Goal: Task Accomplishment & Management: Use online tool/utility

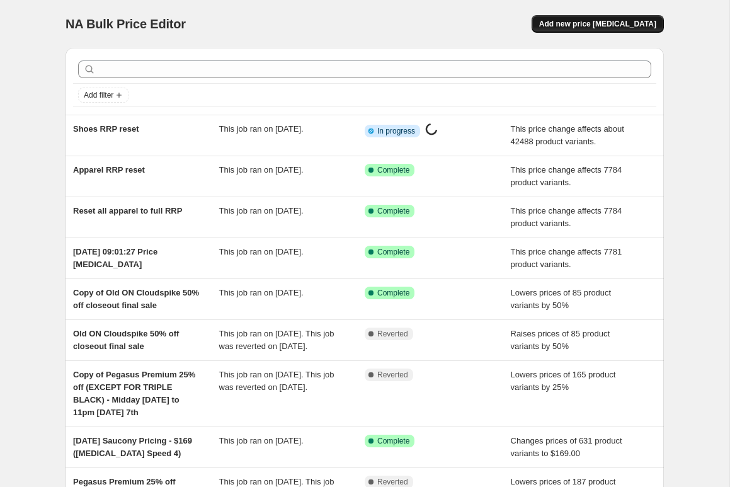
click at [589, 23] on span "Add new price [MEDICAL_DATA]" at bounding box center [597, 24] width 117 height 10
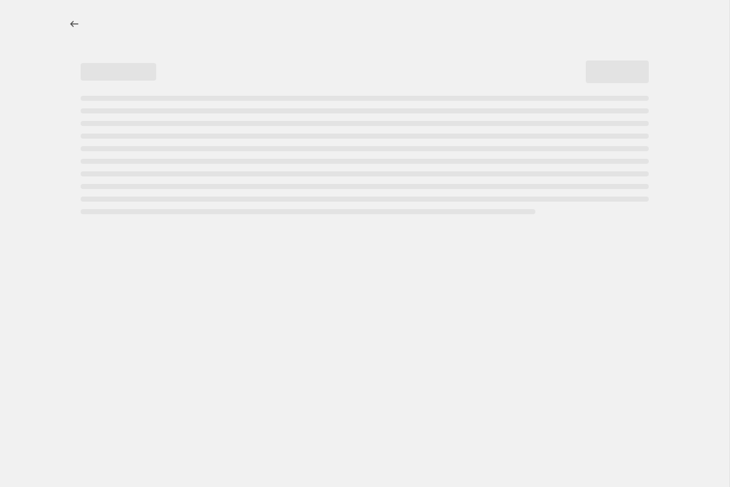
select select "percentage"
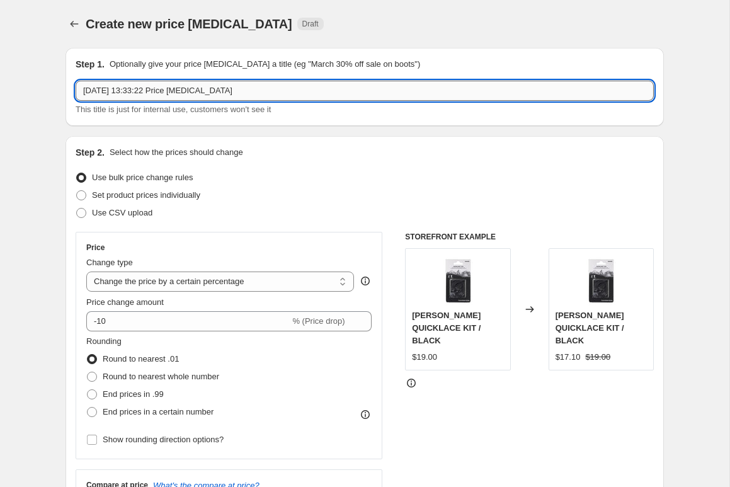
click at [158, 88] on input "22 Sept 2025, 13:33:22 Price change job" at bounding box center [365, 91] width 578 height 20
type input "Nike Vaporfly 4 - specific colours - 20% off - 24 hours only"
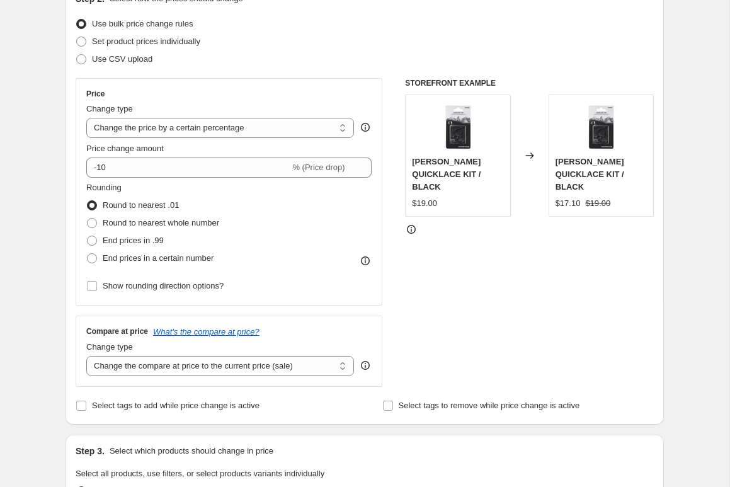
scroll to position [158, 0]
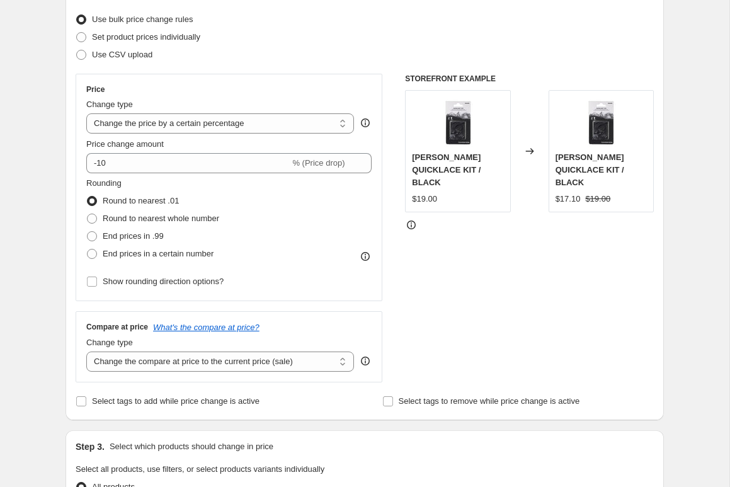
click at [47, 85] on div "Create new price change job. This page is ready Create new price change job Dra…" at bounding box center [365, 477] width 730 height 1271
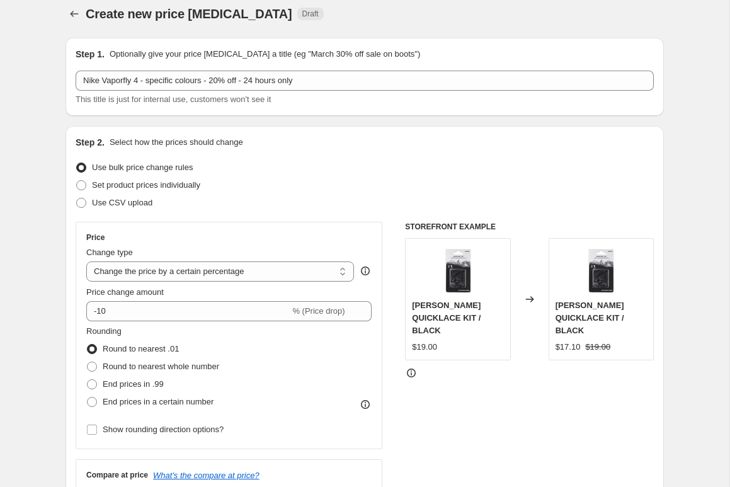
scroll to position [0, 0]
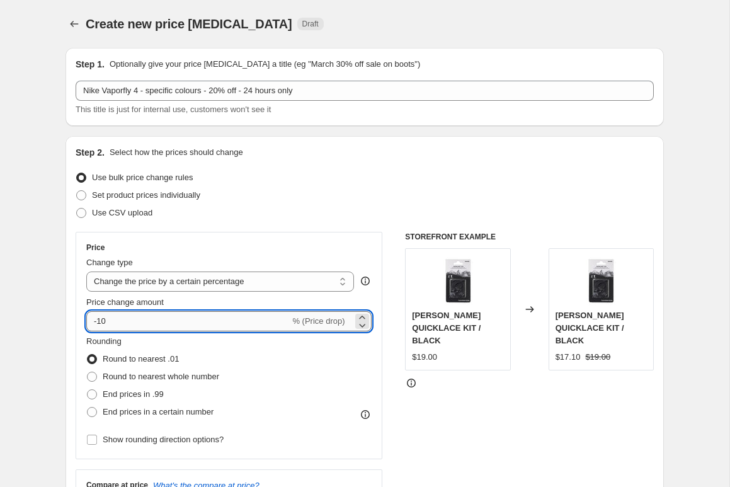
click at [144, 319] on input "-10" at bounding box center [188, 321] width 204 height 20
type input "-1"
type input "-20"
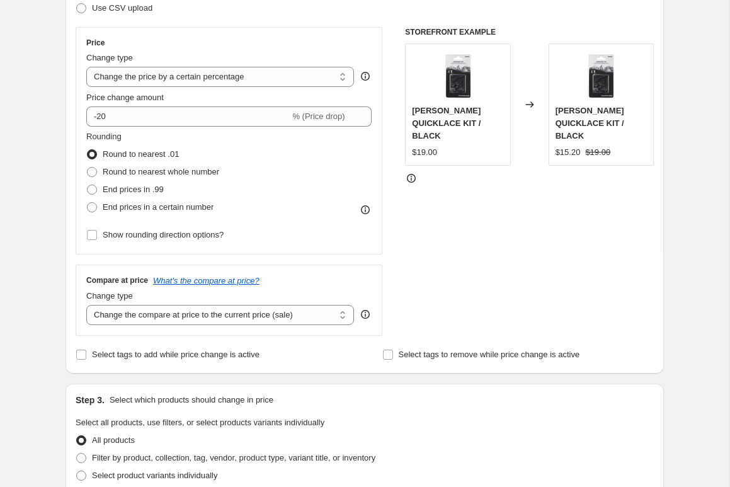
click at [60, 287] on div "Step 1. Optionally give your price change job a title (eg "March 30% off sale o…" at bounding box center [359, 411] width 609 height 1157
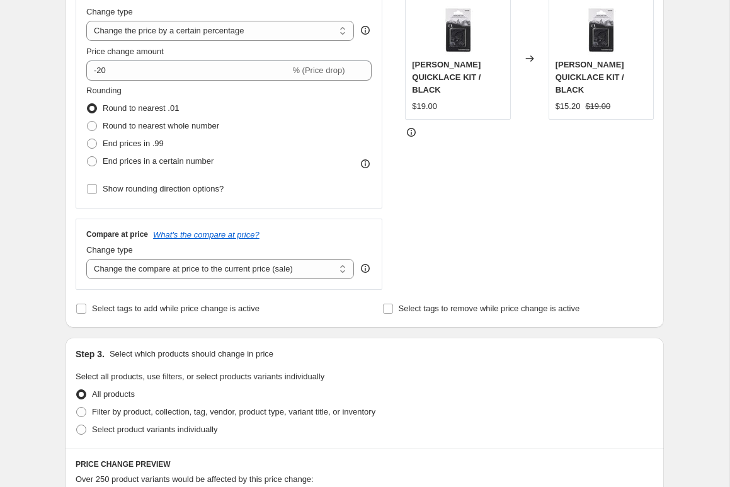
scroll to position [266, 0]
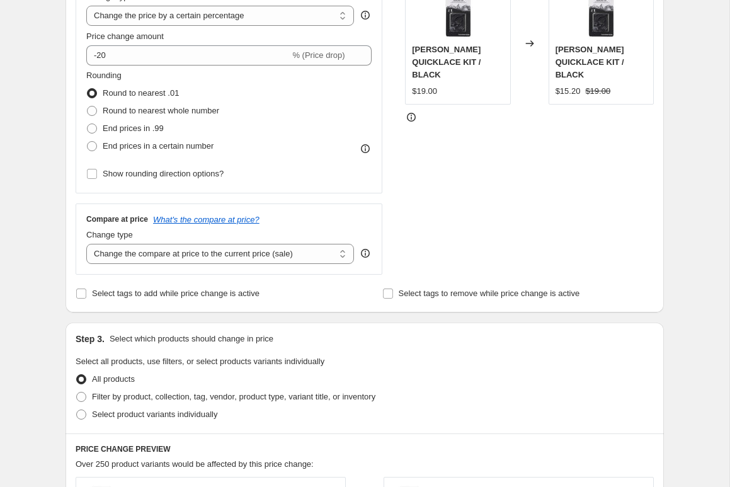
click at [131, 307] on div "Step 2. Select how the prices should change Use bulk price change rules Set pro…" at bounding box center [365, 91] width 599 height 442
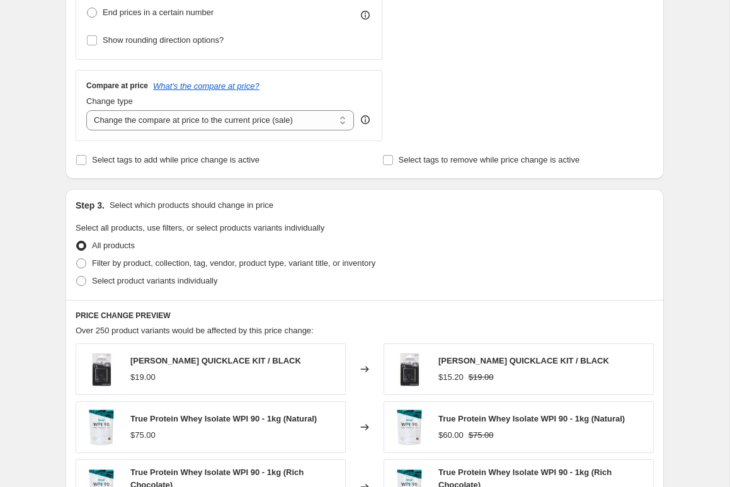
scroll to position [408, 0]
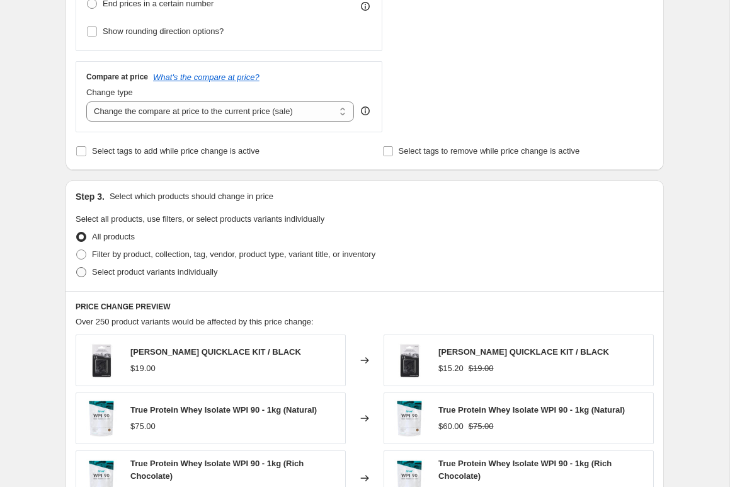
click at [143, 274] on span "Select product variants individually" at bounding box center [154, 271] width 125 height 9
click at [77, 268] on input "Select product variants individually" at bounding box center [76, 267] width 1 height 1
radio input "true"
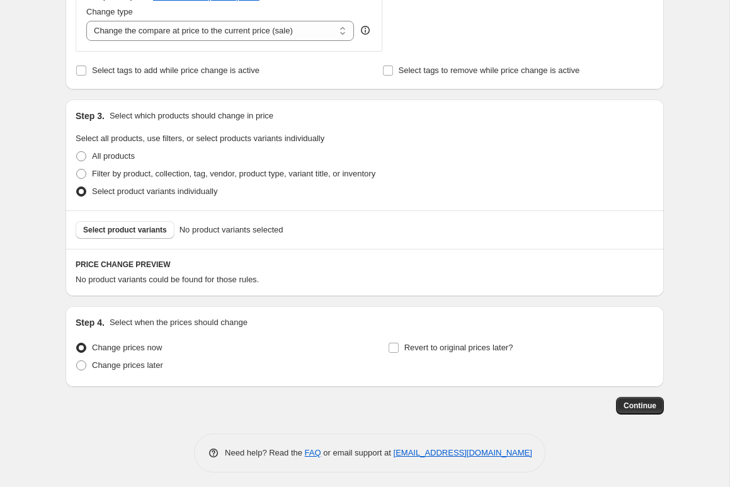
scroll to position [493, 0]
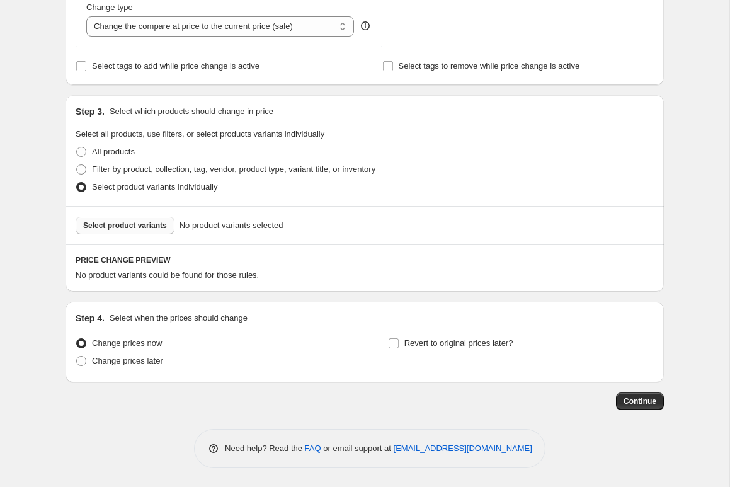
click at [150, 221] on span "Select product variants" at bounding box center [125, 226] width 84 height 10
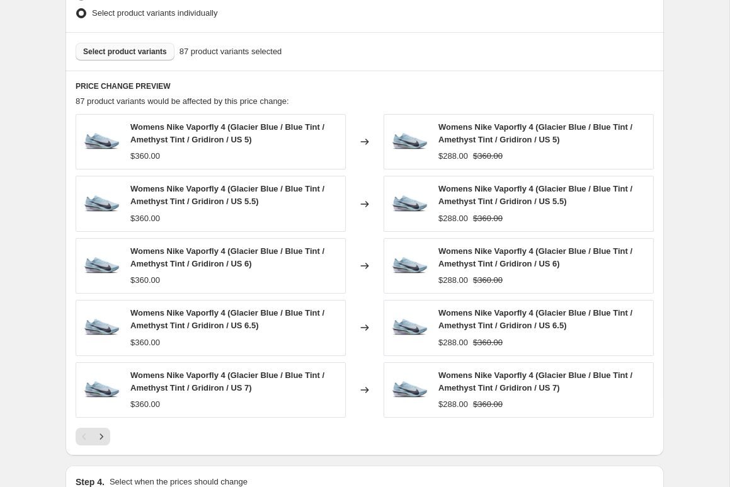
scroll to position [831, 0]
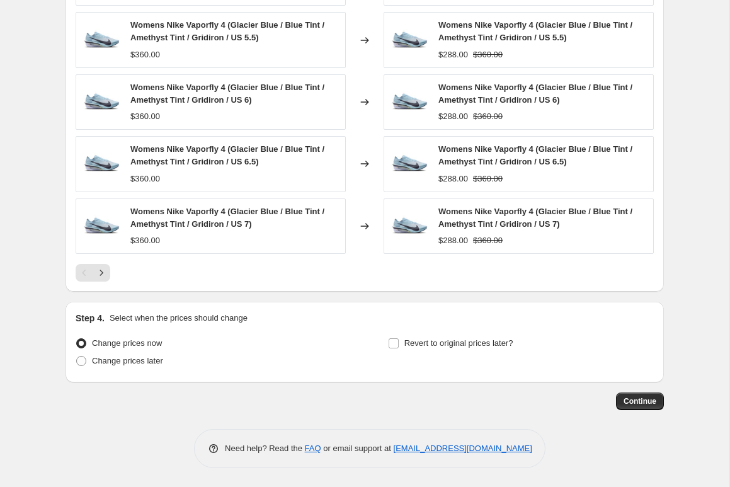
click at [425, 401] on div "Continue" at bounding box center [365, 402] width 599 height 18
click at [427, 335] on label "Revert to original prices later?" at bounding box center [450, 344] width 125 height 18
click at [399, 338] on input "Revert to original prices later?" at bounding box center [394, 343] width 10 height 10
checkbox input "true"
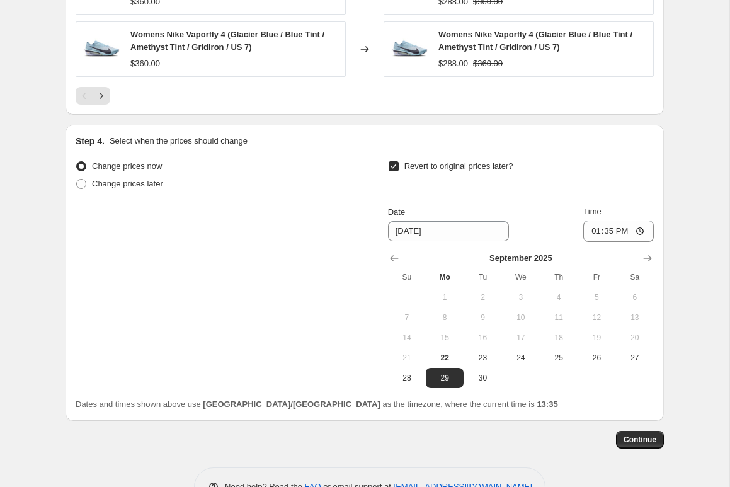
scroll to position [1013, 0]
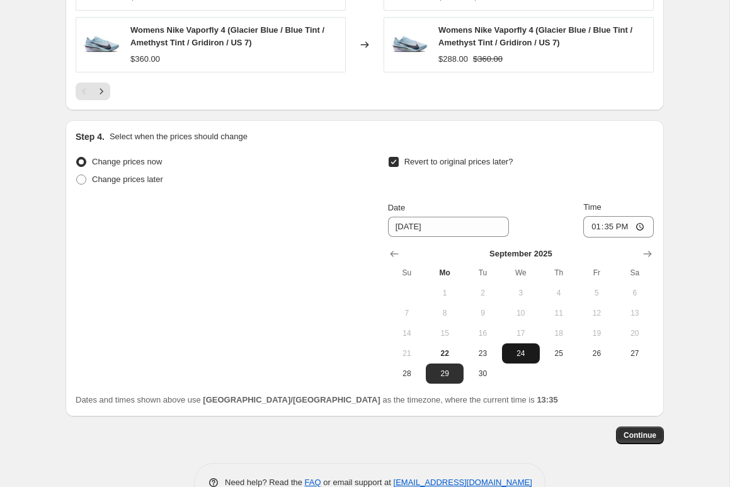
click at [508, 352] on span "24" at bounding box center [521, 353] width 28 height 10
type input "9/24/2025"
click at [599, 229] on input "13:35" at bounding box center [618, 226] width 71 height 21
type input "20:35"
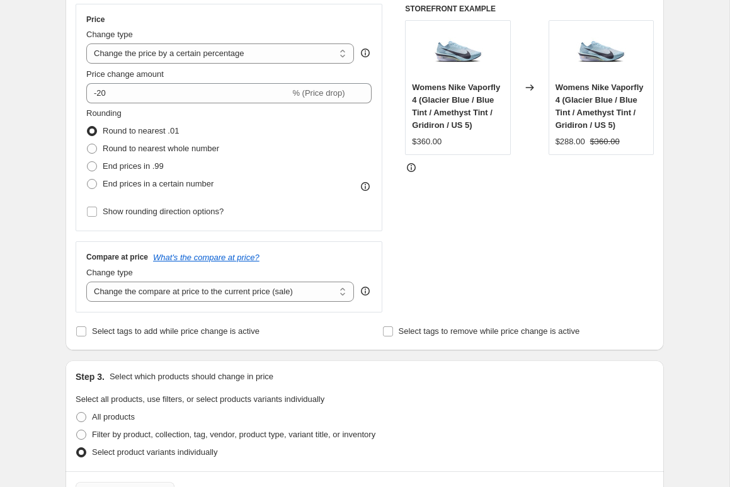
scroll to position [0, 0]
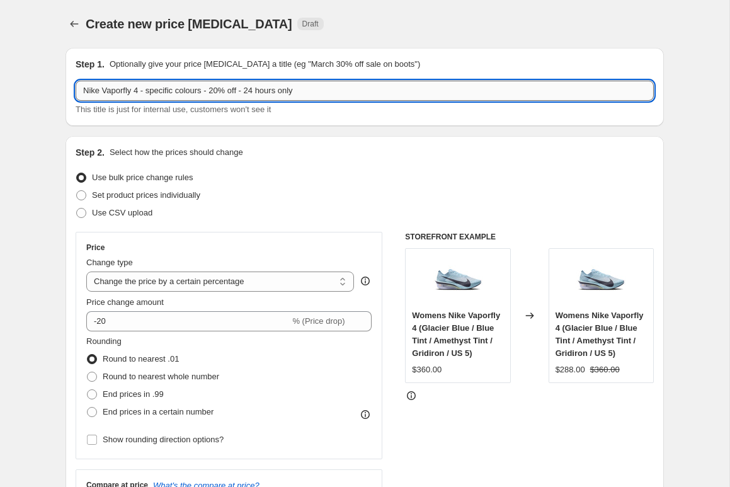
click at [268, 90] on input "Nike Vaporfly 4 - specific colours - 20% off - 24 hours only" at bounding box center [365, 91] width 578 height 20
type input "Nike Vaporfly 4 - specific colours - 20% off - 48 hours only"
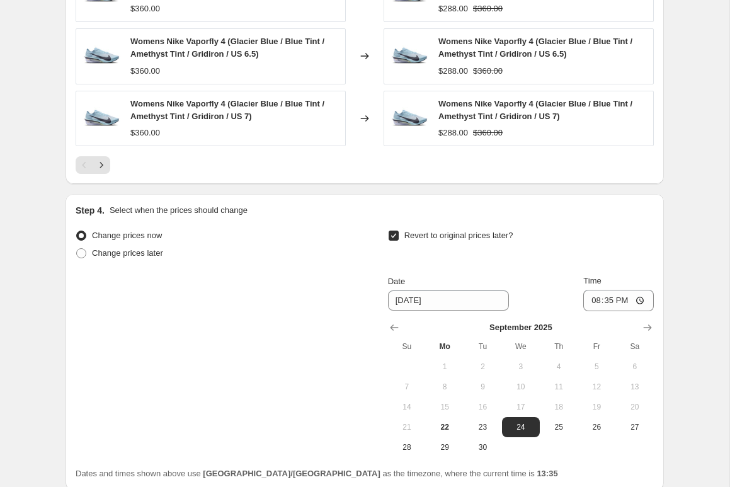
scroll to position [1047, 0]
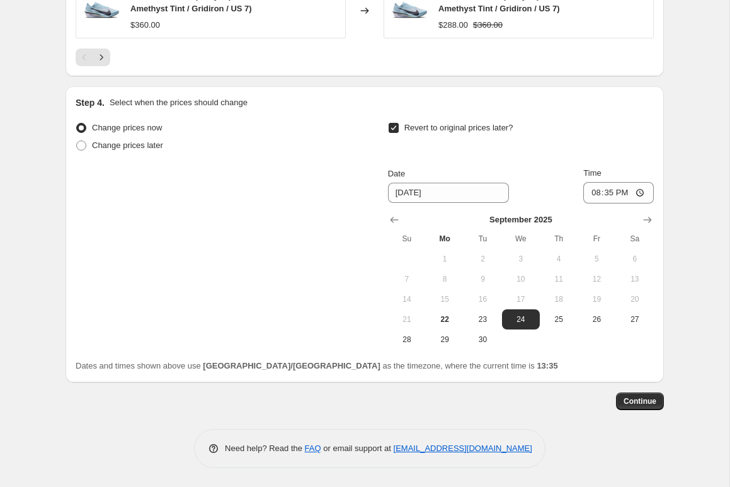
click at [662, 348] on div "Step 4. Select when the prices should change Change prices now Change prices la…" at bounding box center [365, 234] width 599 height 296
click at [646, 405] on span "Continue" at bounding box center [640, 401] width 33 height 10
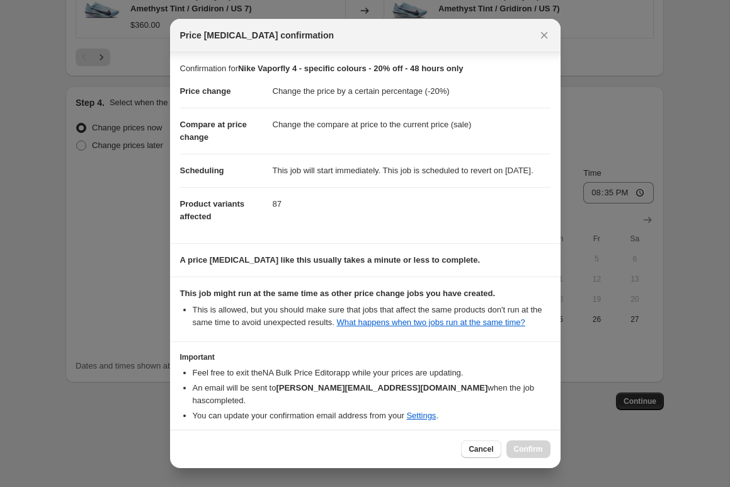
scroll to position [69, 0]
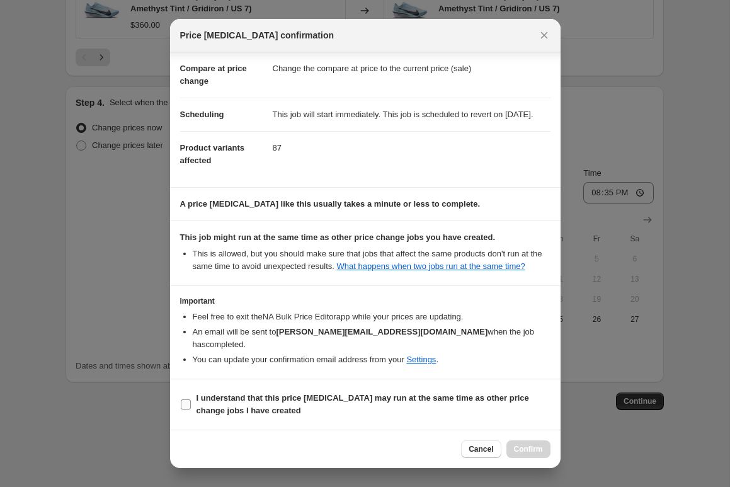
drag, startPoint x: 193, startPoint y: 400, endPoint x: 200, endPoint y: 401, distance: 7.0
click at [193, 400] on label "I understand that this price [MEDICAL_DATA] may run at the same time as other p…" at bounding box center [365, 404] width 370 height 30
click at [191, 400] on input "I understand that this price [MEDICAL_DATA] may run at the same time as other p…" at bounding box center [186, 404] width 10 height 10
checkbox input "true"
click at [531, 446] on span "Confirm" at bounding box center [528, 449] width 29 height 10
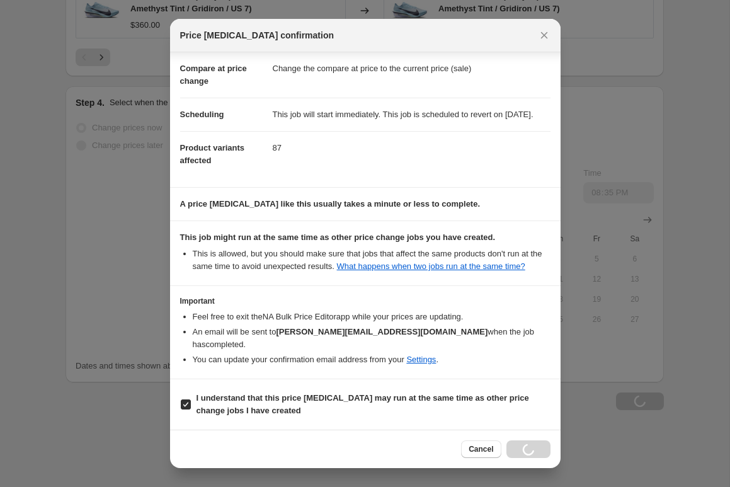
type input "Nike Vaporfly 4 - specific colours - 20% off - 48 hours only"
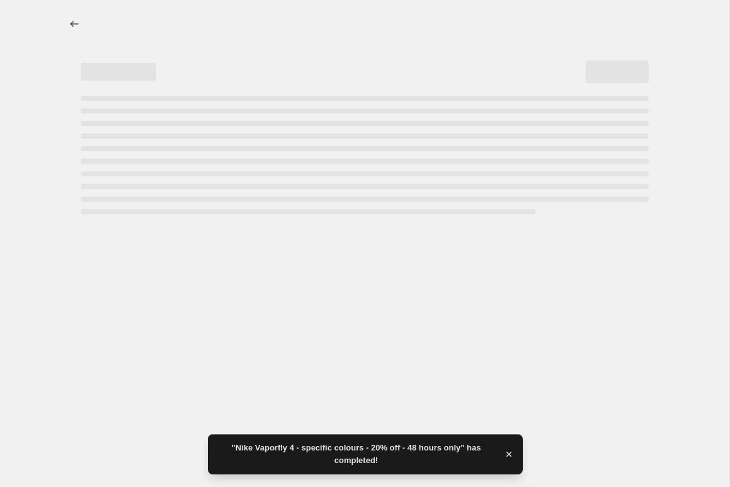
select select "percentage"
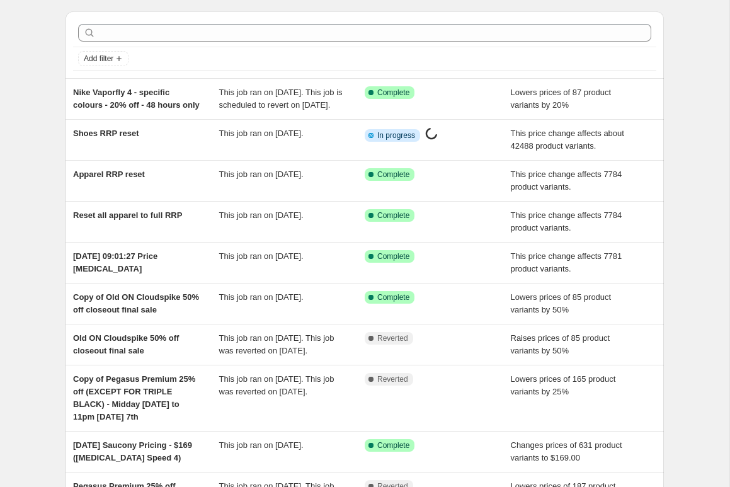
scroll to position [38, 0]
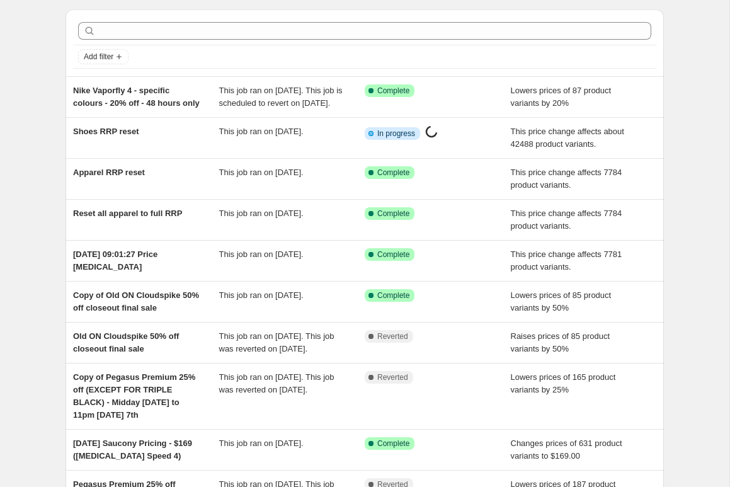
click at [62, 95] on div "Add filter Nike Vaporfly 4 - specific colours - 20% off - 48 hours only This jo…" at bounding box center [359, 490] width 609 height 982
click at [60, 95] on div "Add filter Nike Vaporfly 4 - specific colours - 20% off - 48 hours only This jo…" at bounding box center [359, 490] width 609 height 982
click at [55, 94] on div "Add filter Nike Vaporfly 4 - specific colours - 20% off - 48 hours only This jo…" at bounding box center [359, 490] width 609 height 982
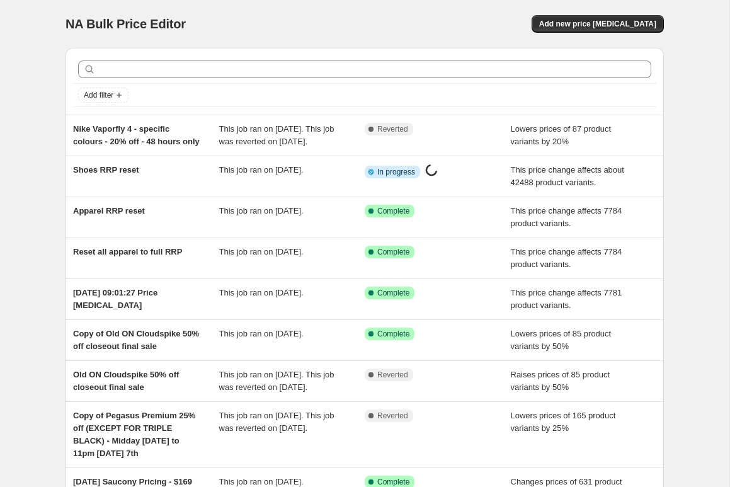
drag, startPoint x: 307, startPoint y: 20, endPoint x: 527, endPoint y: 18, distance: 219.3
click at [307, 20] on div "NA Bulk Price Editor" at bounding box center [210, 24] width 288 height 18
click at [613, 28] on span "Add new price [MEDICAL_DATA]" at bounding box center [597, 24] width 117 height 10
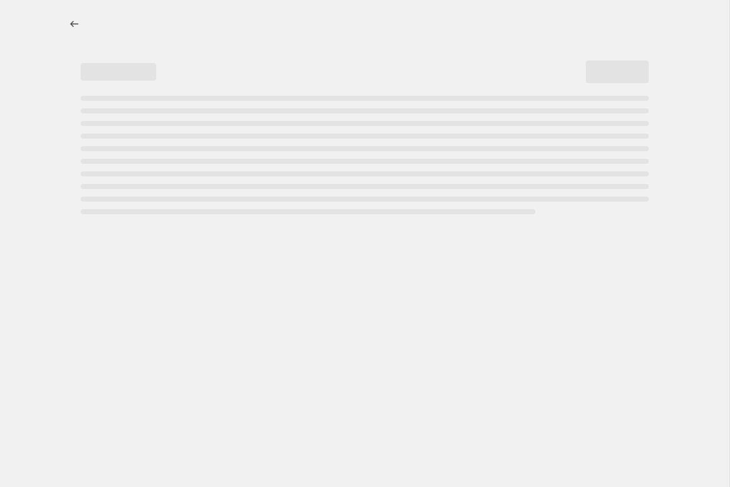
select select "percentage"
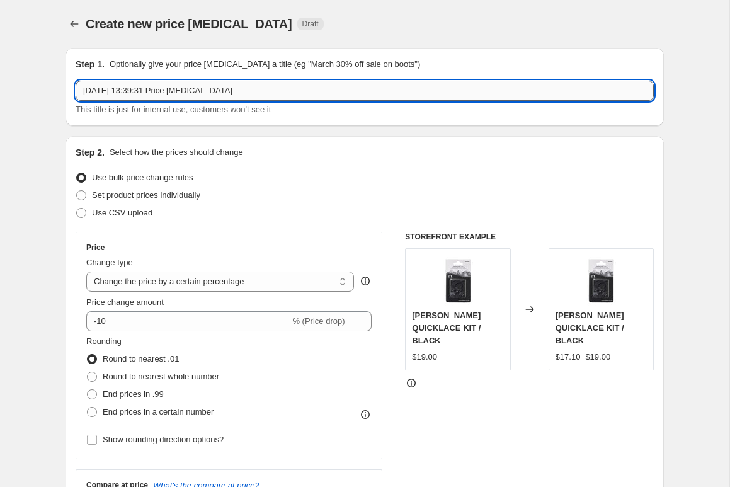
click at [125, 91] on input "[DATE] 13:39:31 Price [MEDICAL_DATA]" at bounding box center [365, 91] width 578 height 20
click at [396, 92] on input "Nike Pegasus Premium 30% off Specific colours - 1 week only (ends [DATE] 28th)" at bounding box center [365, 91] width 578 height 20
type input "Nike Pegasus Premium 30% off Specific colours - 1 week only (ends [DATE])"
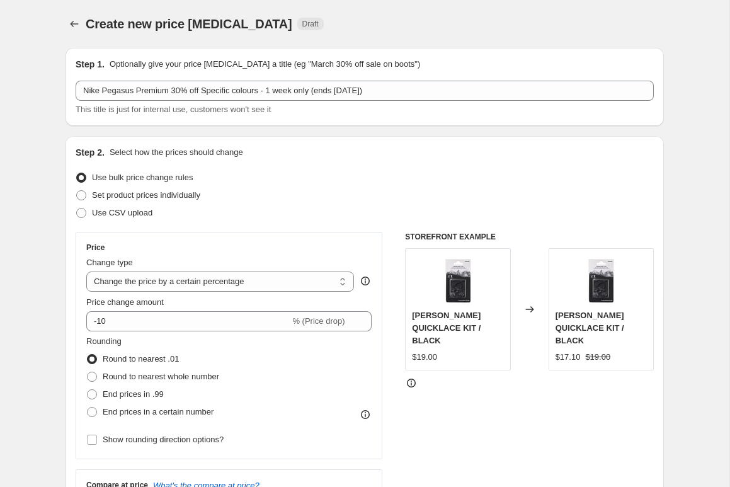
drag, startPoint x: 63, startPoint y: 127, endPoint x: 48, endPoint y: 132, distance: 15.9
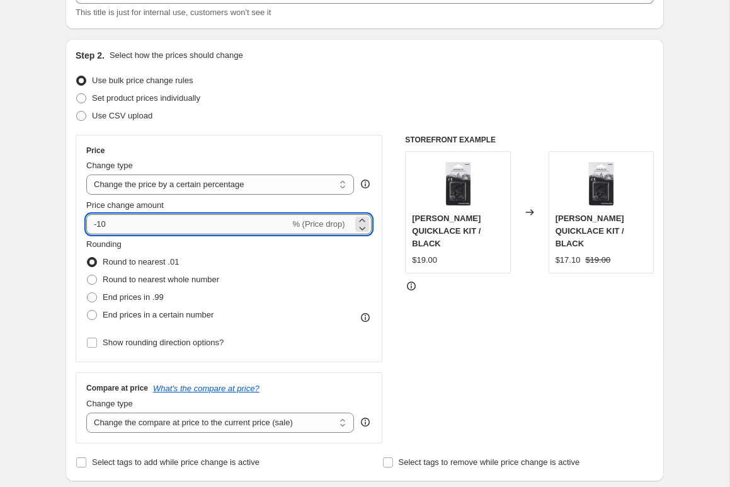
click at [146, 224] on input "-10" at bounding box center [188, 224] width 204 height 20
type input "-1"
type input "-30"
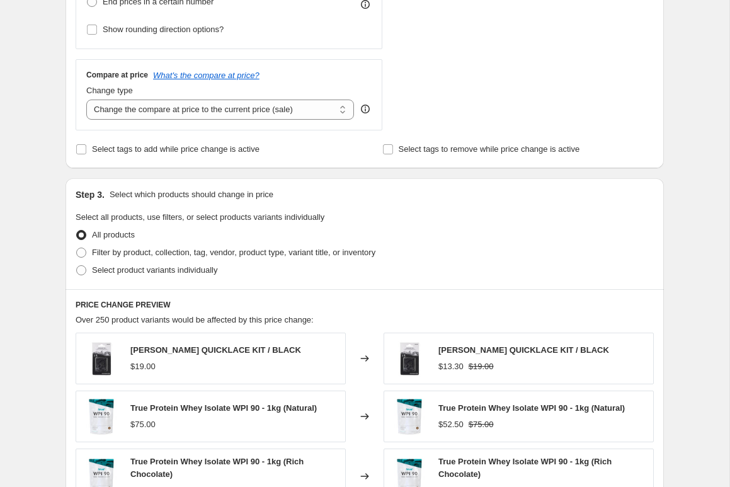
scroll to position [428, 0]
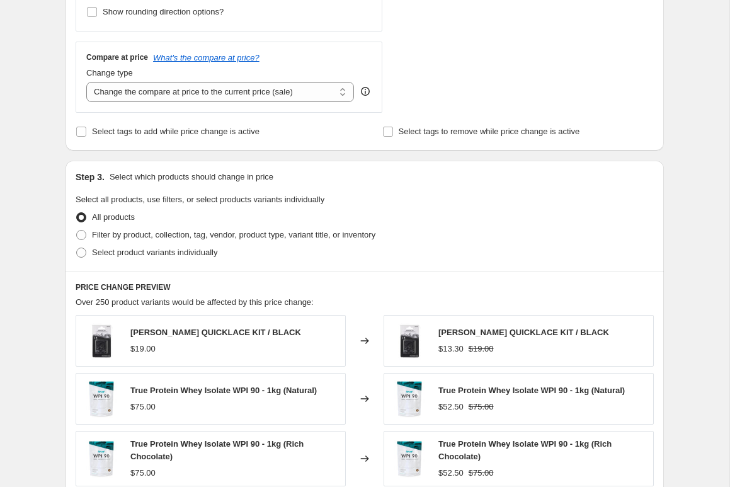
click at [56, 239] on div "Step 1. Optionally give your price [MEDICAL_DATA] a title (eg "March 30% off sa…" at bounding box center [359, 188] width 609 height 1157
click at [125, 258] on span "Select product variants individually" at bounding box center [154, 252] width 125 height 13
click at [77, 248] on input "Select product variants individually" at bounding box center [76, 248] width 1 height 1
radio input "true"
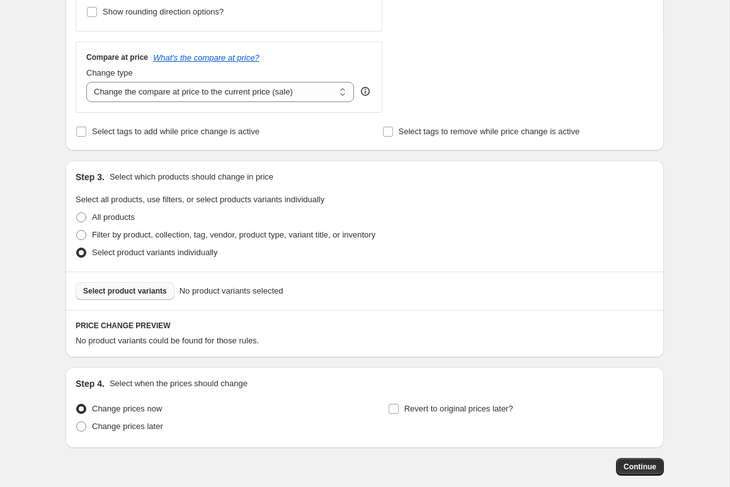
click at [136, 292] on span "Select product variants" at bounding box center [125, 291] width 84 height 10
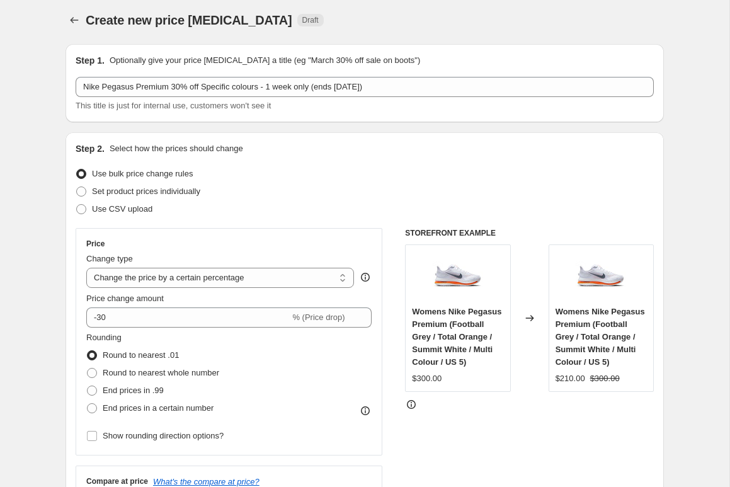
scroll to position [0, 0]
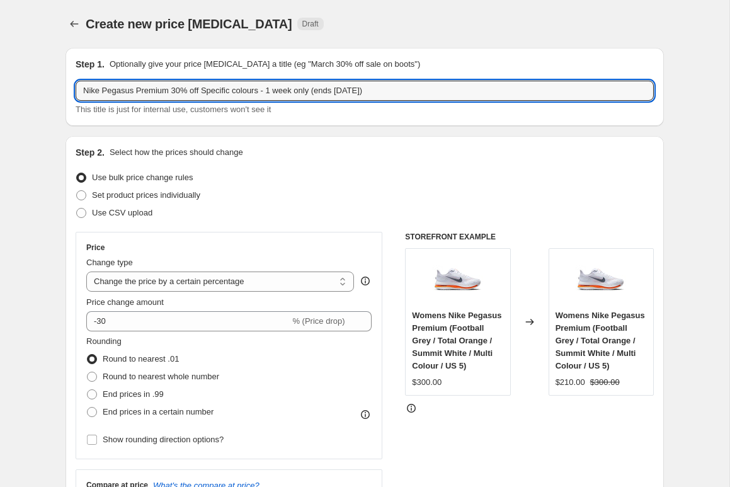
drag, startPoint x: 269, startPoint y: 91, endPoint x: 296, endPoint y: 131, distance: 47.7
click at [269, 91] on input "Nike Pegasus Premium 30% off Specific colours - 1 week only (ends [DATE])" at bounding box center [365, 91] width 578 height 20
type input "Nike Pegasus Premium 30% off Specific colours (all but black) - 1 week only (en…"
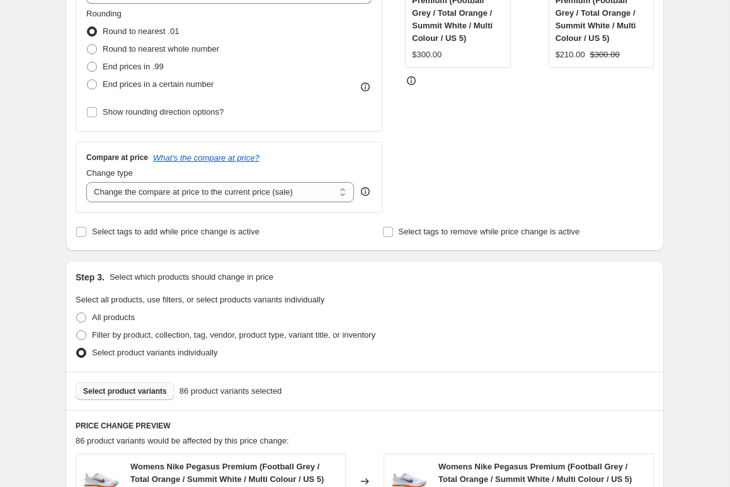
click at [42, 129] on div "Create new price [MEDICAL_DATA]. This page is ready Create new price [MEDICAL_D…" at bounding box center [365, 331] width 730 height 1318
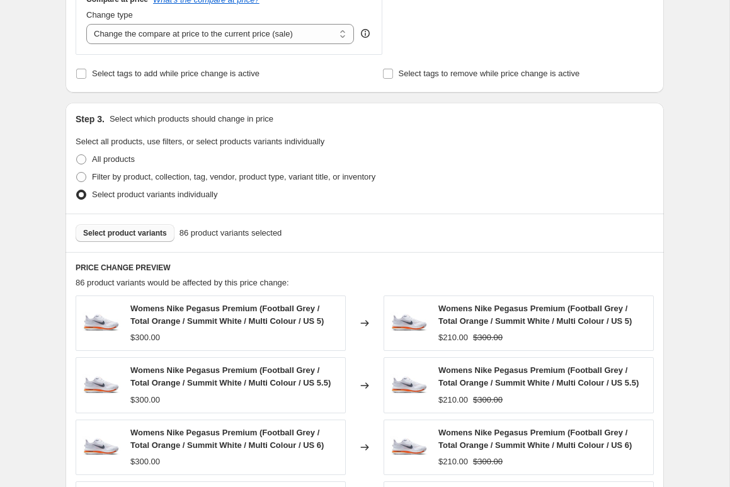
click at [42, 129] on div "Create new price [MEDICAL_DATA]. This page is ready Create new price [MEDICAL_D…" at bounding box center [365, 173] width 730 height 1318
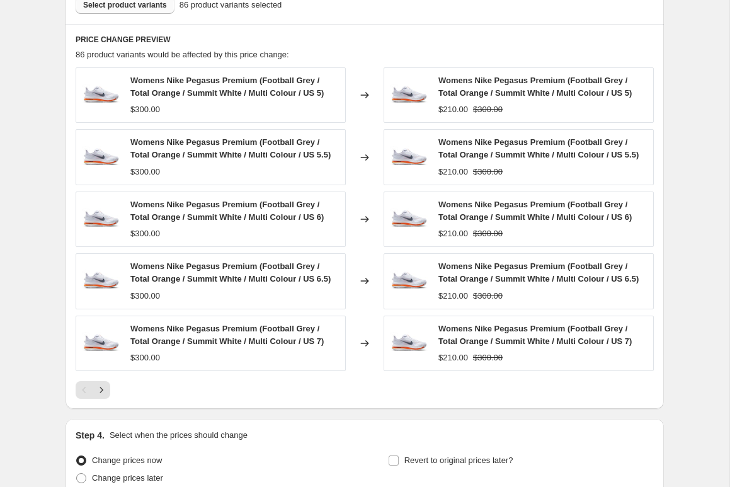
scroll to position [831, 0]
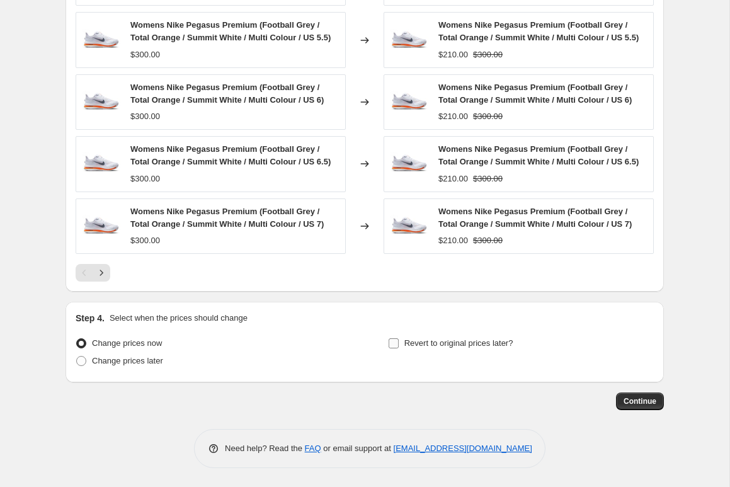
click at [406, 340] on span "Revert to original prices later?" at bounding box center [459, 342] width 109 height 9
click at [399, 340] on input "Revert to original prices later?" at bounding box center [394, 343] width 10 height 10
checkbox input "true"
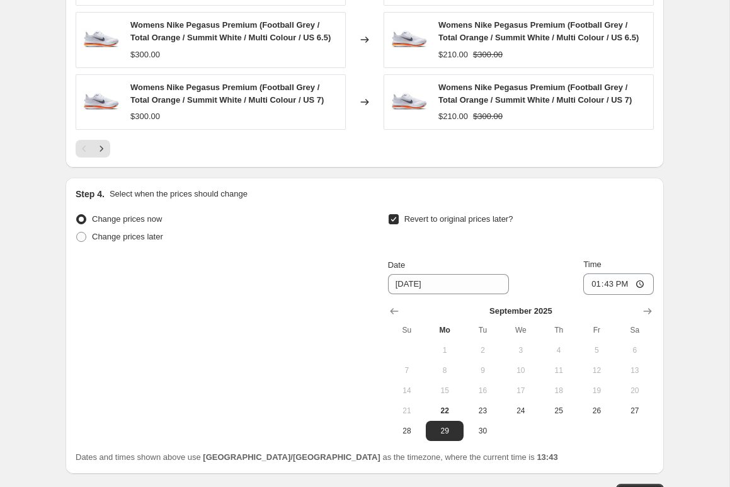
scroll to position [956, 0]
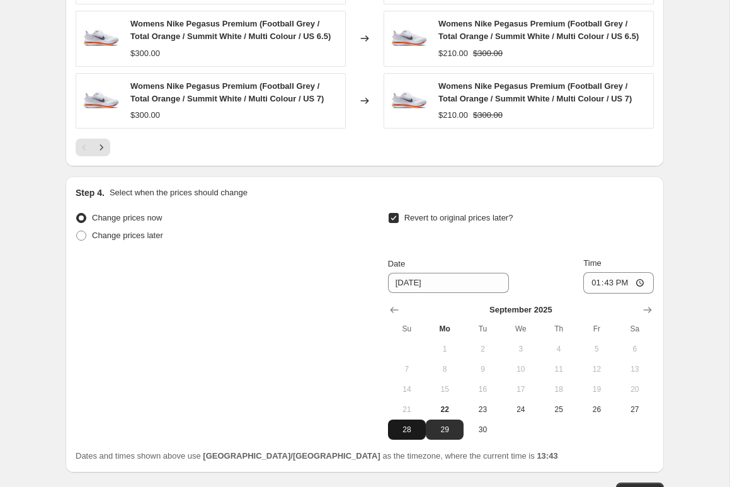
click at [416, 429] on span "28" at bounding box center [407, 430] width 28 height 10
type input "[DATE]"
click at [595, 287] on input "13:43" at bounding box center [618, 282] width 71 height 21
type input "22:43"
click at [215, 337] on div "Change prices now Change prices later Revert to original prices later? Date [DA…" at bounding box center [365, 324] width 578 height 231
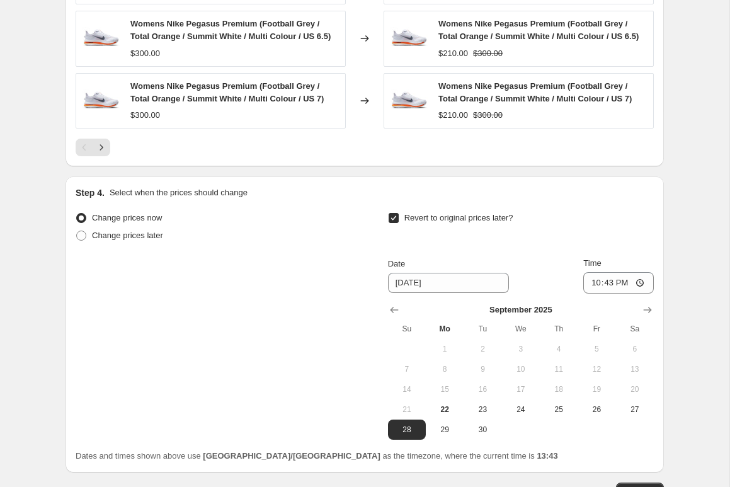
scroll to position [1047, 0]
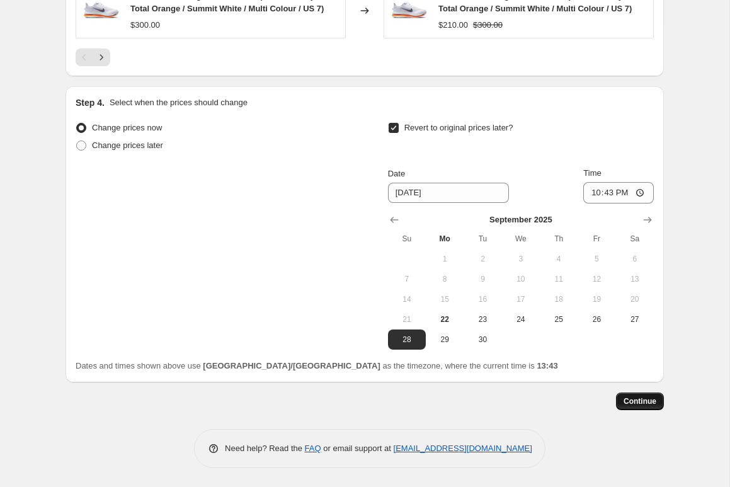
click at [635, 395] on button "Continue" at bounding box center [640, 402] width 48 height 18
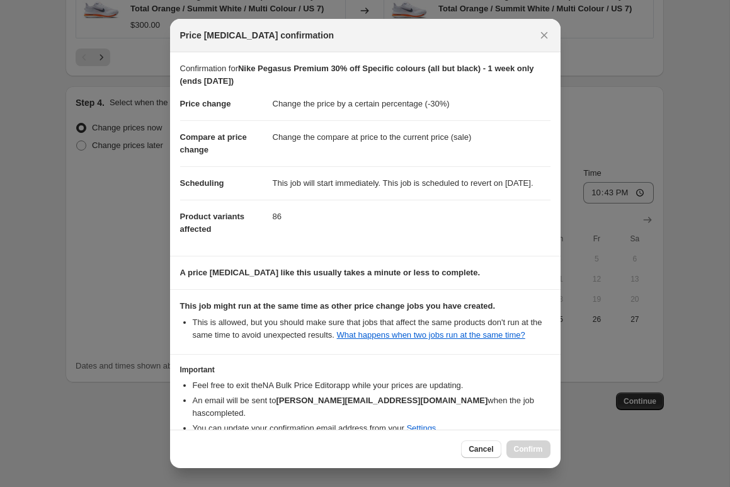
scroll to position [81, 0]
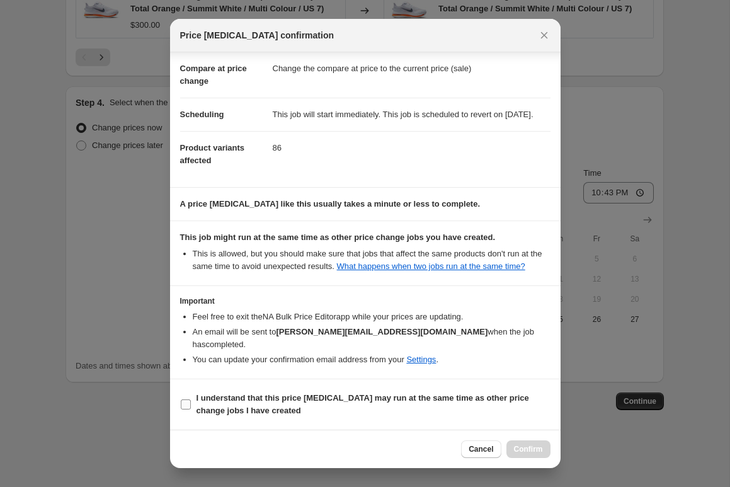
click at [257, 401] on b "I understand that this price [MEDICAL_DATA] may run at the same time as other p…" at bounding box center [363, 404] width 333 height 22
click at [191, 401] on input "I understand that this price [MEDICAL_DATA] may run at the same time as other p…" at bounding box center [186, 404] width 10 height 10
checkbox input "true"
click at [536, 444] on span "Confirm" at bounding box center [528, 449] width 29 height 10
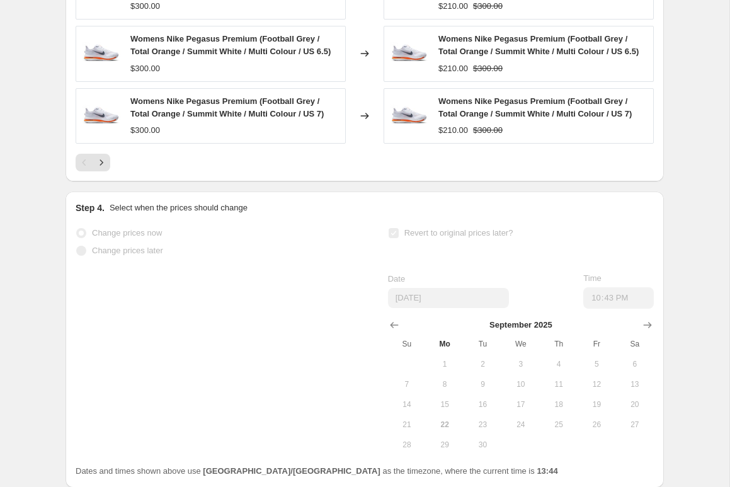
scroll to position [1079, 0]
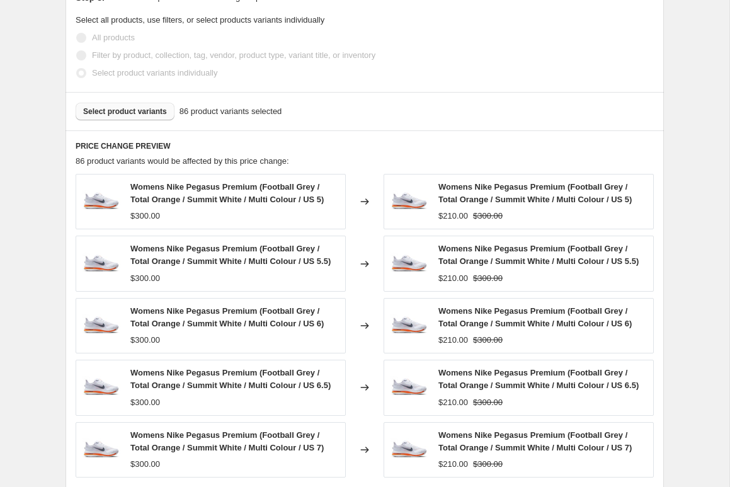
scroll to position [0, 0]
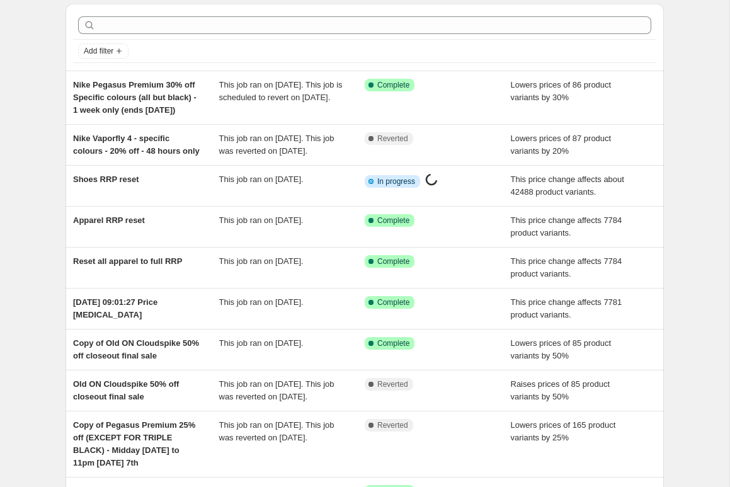
scroll to position [45, 0]
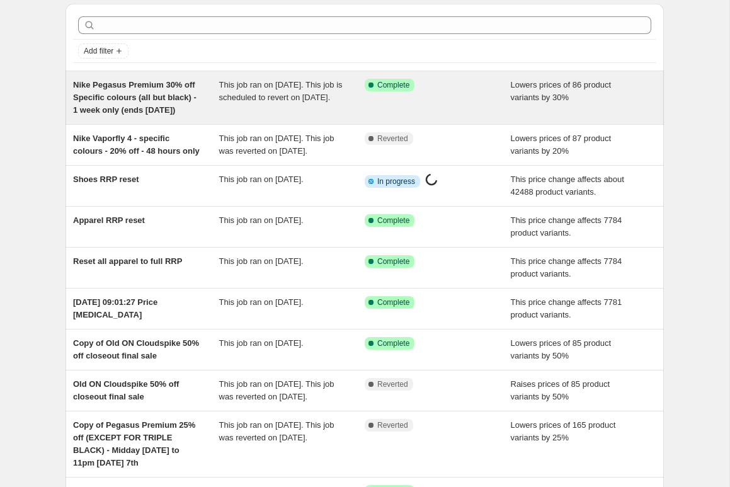
click at [141, 96] on span "Nike Pegasus Premium 30% off Specific colours (all but black) - 1 week only (en…" at bounding box center [134, 97] width 123 height 35
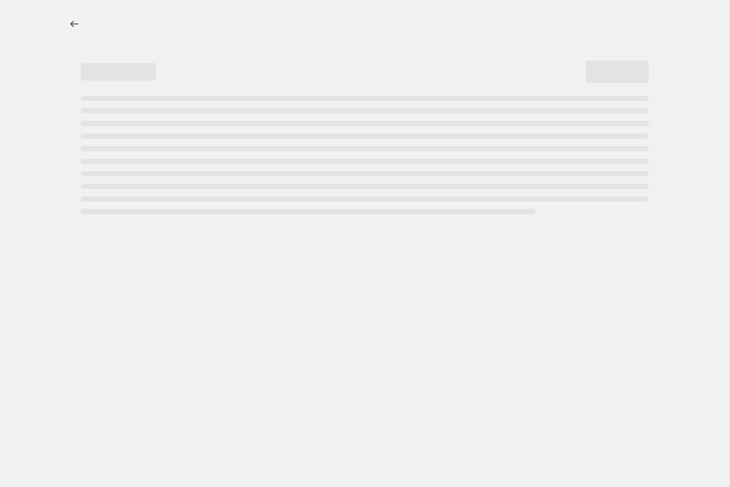
select select "percentage"
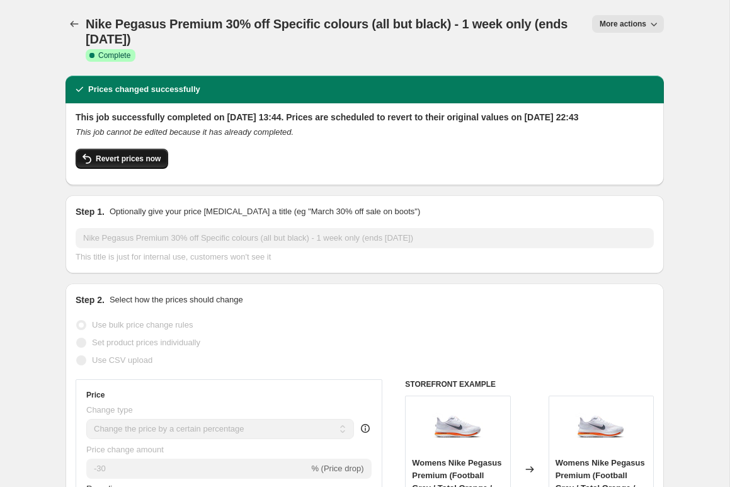
click at [114, 164] on span "Revert prices now" at bounding box center [128, 159] width 65 height 10
checkbox input "false"
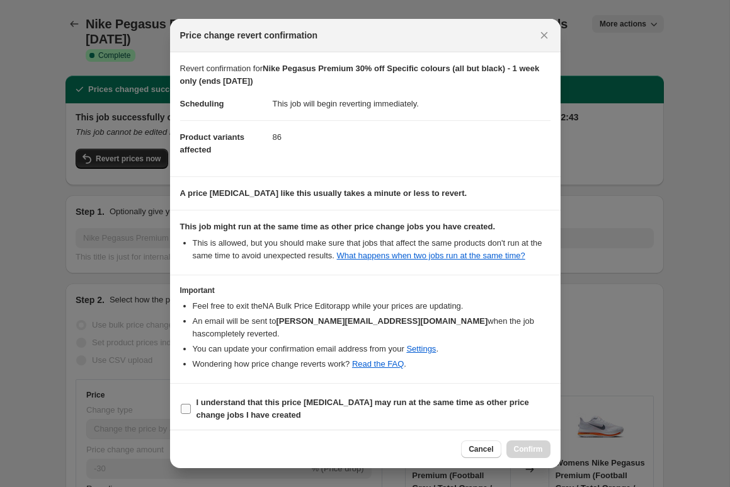
drag, startPoint x: 223, startPoint y: 413, endPoint x: 338, endPoint y: 422, distance: 115.0
click at [225, 414] on b "I understand that this price [MEDICAL_DATA] may run at the same time as other p…" at bounding box center [363, 409] width 333 height 22
click at [191, 414] on input "I understand that this price [MEDICAL_DATA] may run at the same time as other p…" at bounding box center [186, 409] width 10 height 10
checkbox input "true"
click at [538, 449] on span "Confirm" at bounding box center [528, 449] width 29 height 10
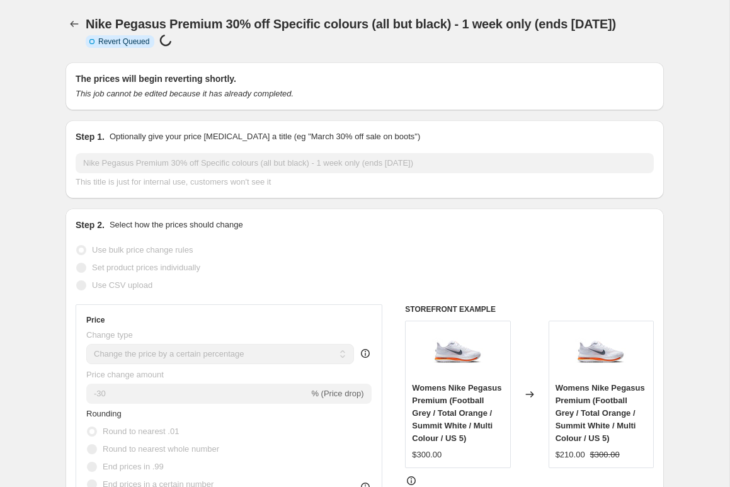
drag, startPoint x: 18, startPoint y: 35, endPoint x: 26, endPoint y: 35, distance: 7.6
